Goal: Information Seeking & Learning: Learn about a topic

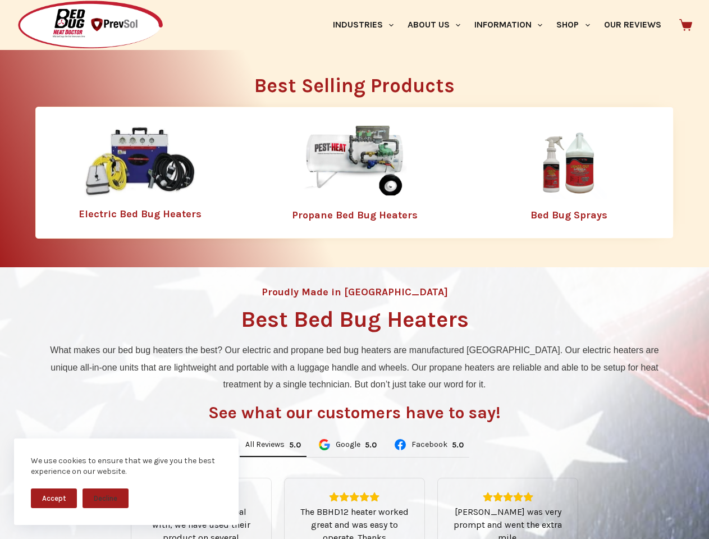
click at [354, 269] on div "Proudly Made in [GEOGRAPHIC_DATA] Best Bed Bug Heaters What makes our bed bug h…" at bounding box center [354, 478] width 709 height 422
click at [54, 498] on button "Accept" at bounding box center [54, 498] width 46 height 20
